Goal: Understand process/instructions: Learn how to perform a task or action

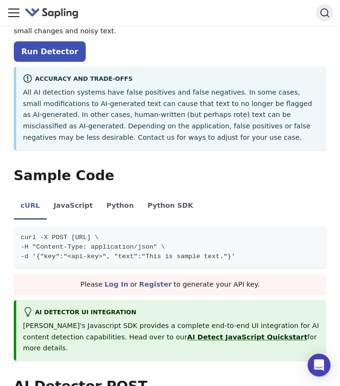
scroll to position [128, 0]
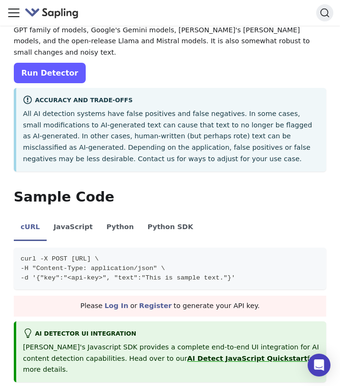
click at [58, 67] on link "Run Detector" at bounding box center [50, 73] width 72 height 20
